Goal: Transaction & Acquisition: Purchase product/service

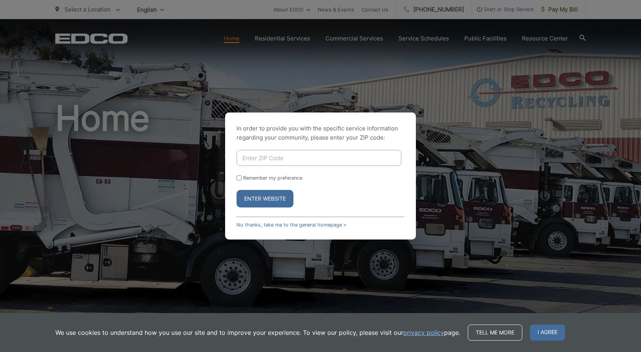
click at [292, 161] on input "Enter ZIP Code" at bounding box center [319, 158] width 165 height 16
type input "92040"
click at [274, 195] on button "Enter Website" at bounding box center [265, 199] width 57 height 18
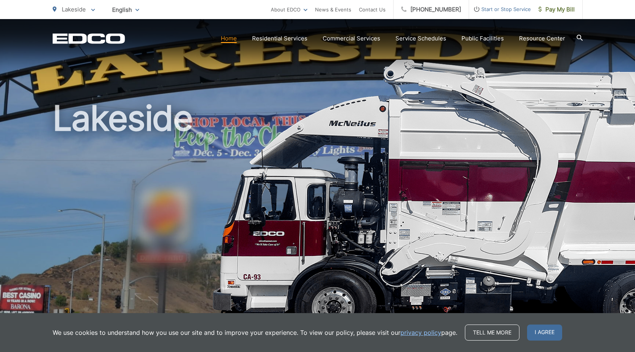
click at [237, 42] on link "Home" at bounding box center [229, 38] width 16 height 9
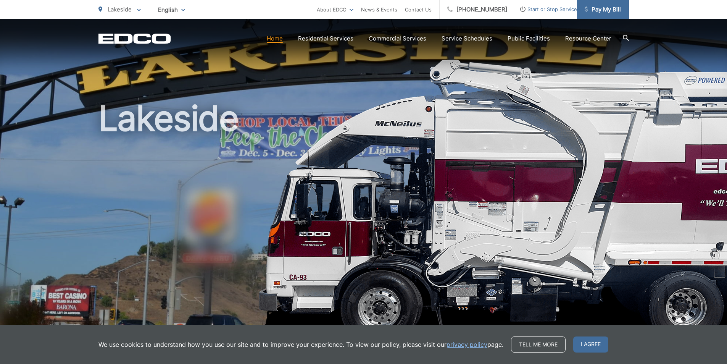
click at [612, 13] on span "Pay My Bill" at bounding box center [603, 9] width 36 height 9
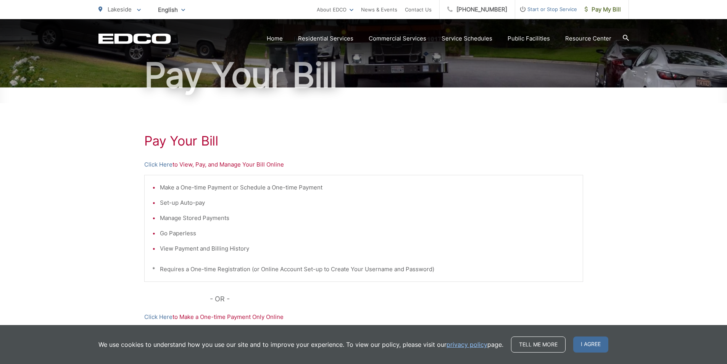
scroll to position [179, 0]
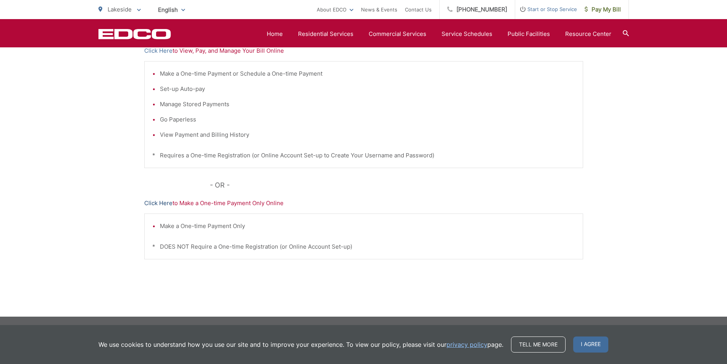
click at [159, 200] on link "Click Here" at bounding box center [158, 202] width 28 height 9
